Goal: Download file/media

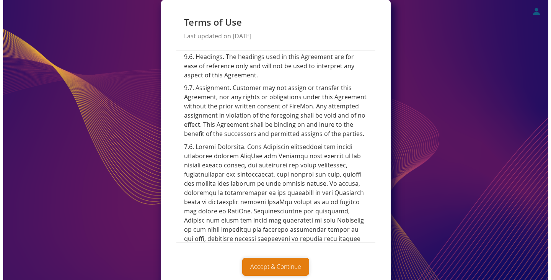
scroll to position [3383, 0]
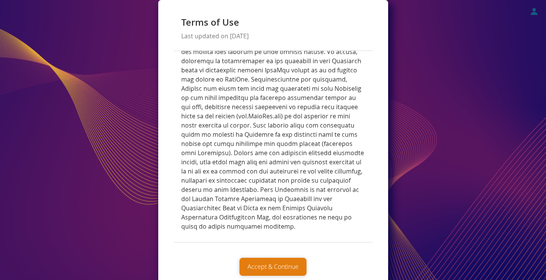
click at [288, 262] on button "Accept & Continue" at bounding box center [272, 267] width 67 height 18
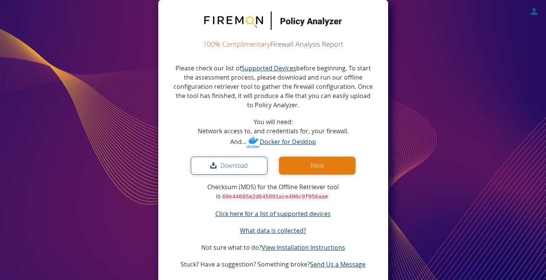
click at [235, 166] on button "Download" at bounding box center [229, 166] width 77 height 18
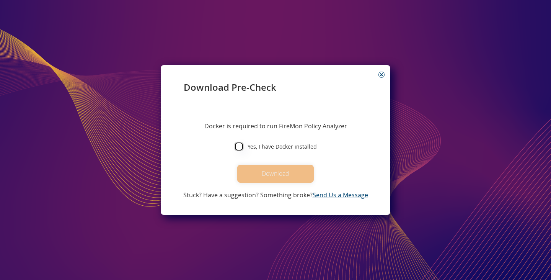
click at [240, 147] on input "Yes, I have Docker installed" at bounding box center [239, 147] width 10 height 10
checkbox input "true"
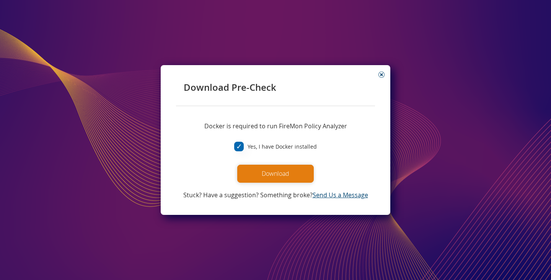
click at [283, 176] on button "Download" at bounding box center [275, 174] width 77 height 18
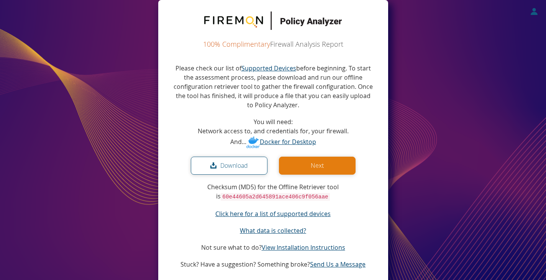
click at [325, 167] on button "Next" at bounding box center [317, 166] width 77 height 18
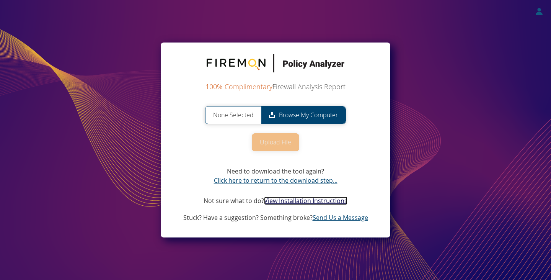
click at [295, 201] on link "View Installation Instructions" at bounding box center [305, 200] width 83 height 8
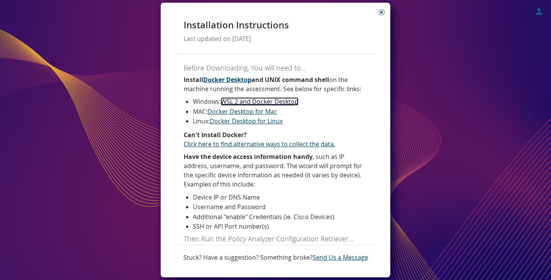
click at [235, 102] on link "WSL 2 and Docker Desktop" at bounding box center [260, 101] width 78 height 8
